Goal: Transaction & Acquisition: Subscribe to service/newsletter

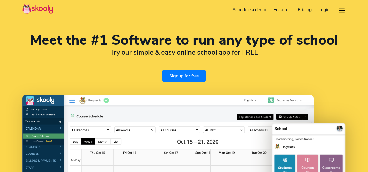
select select "en"
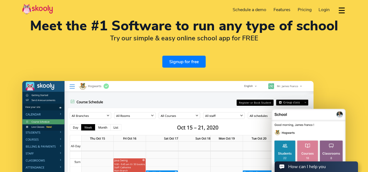
scroll to position [15, 0]
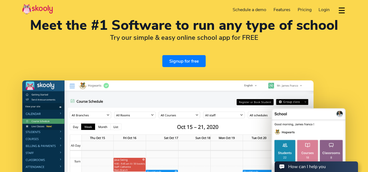
select select "244"
select select "[GEOGRAPHIC_DATA]"
select select "[GEOGRAPHIC_DATA]/[GEOGRAPHIC_DATA]"
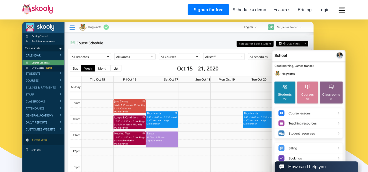
scroll to position [74, 0]
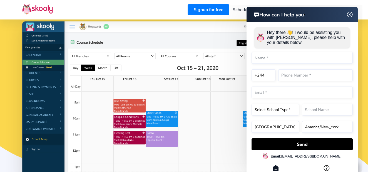
click at [351, 15] on img at bounding box center [350, 14] width 11 height 7
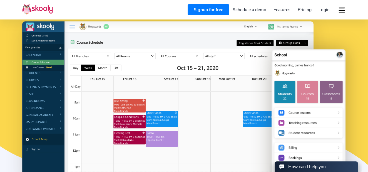
click at [324, 9] on span "Login" at bounding box center [324, 10] width 11 height 6
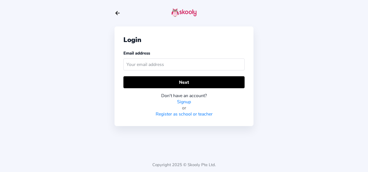
click at [158, 64] on input "text" at bounding box center [183, 64] width 121 height 12
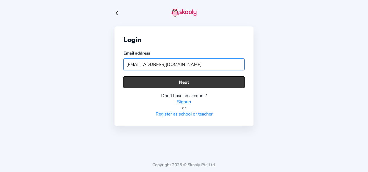
type input "[EMAIL_ADDRESS][DOMAIN_NAME]"
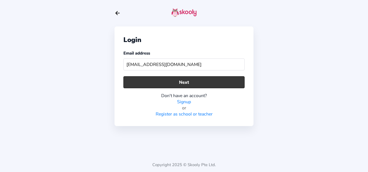
click at [170, 81] on button "Next" at bounding box center [183, 82] width 121 height 12
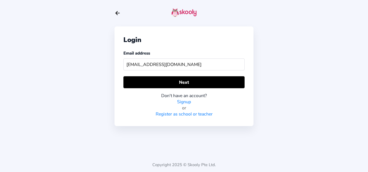
click at [184, 101] on link "Signup" at bounding box center [184, 102] width 14 height 6
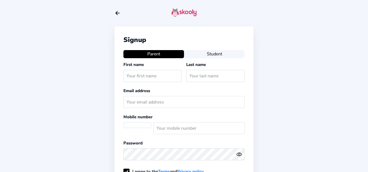
click at [119, 14] on icon "Arrow Back" at bounding box center [118, 13] width 6 height 6
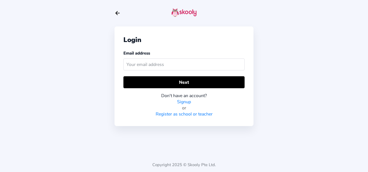
click at [119, 14] on icon "Arrow Back" at bounding box center [118, 13] width 6 height 6
